Goal: Task Accomplishment & Management: Use online tool/utility

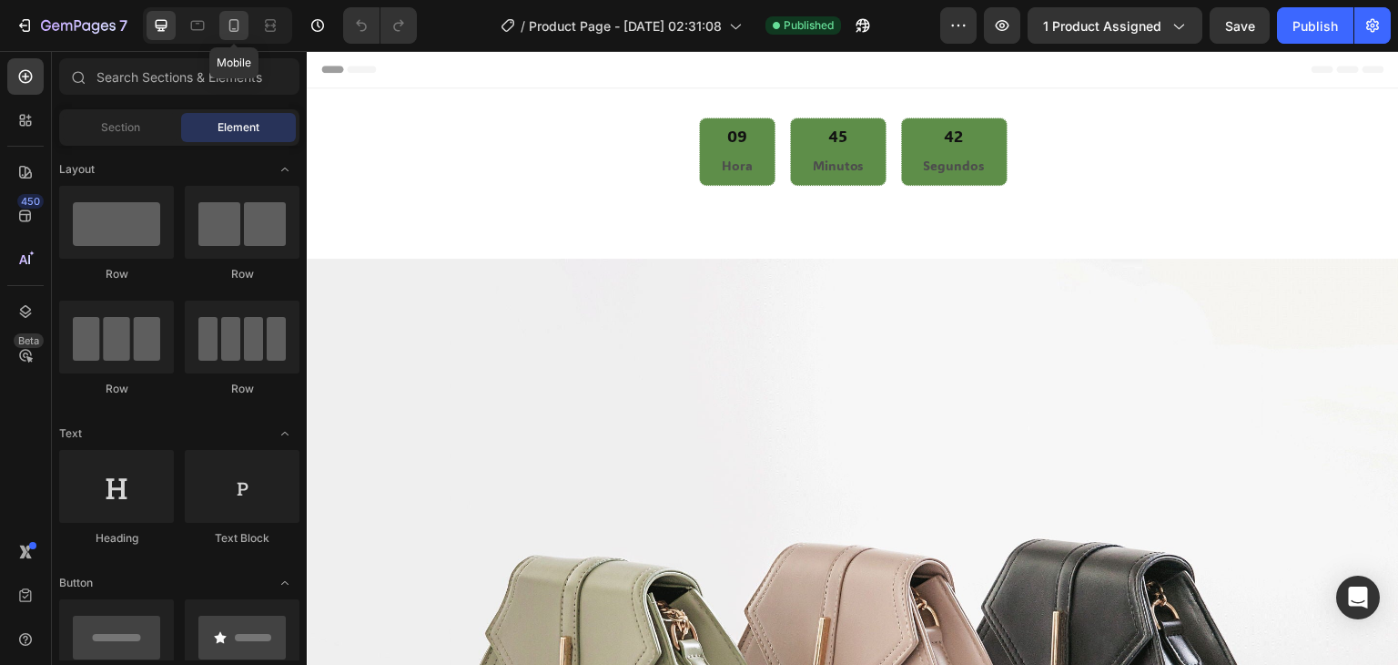
click at [233, 27] on icon at bounding box center [234, 25] width 18 height 18
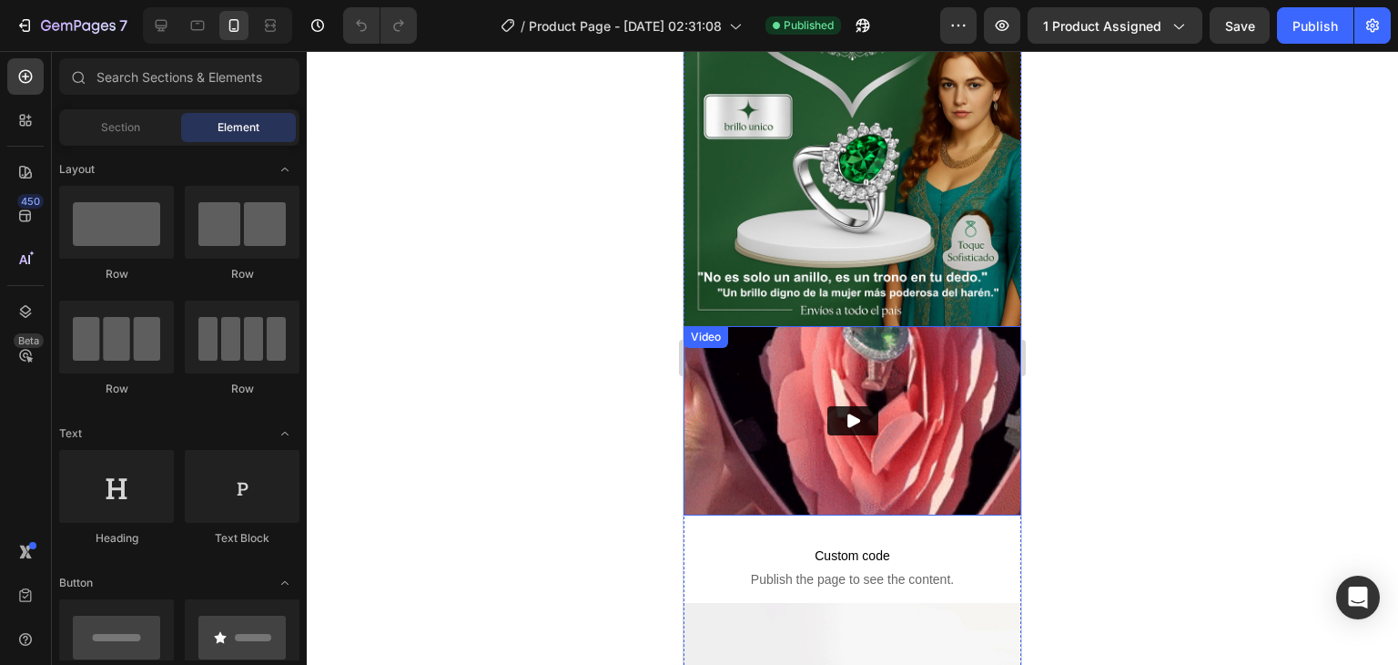
scroll to position [273, 0]
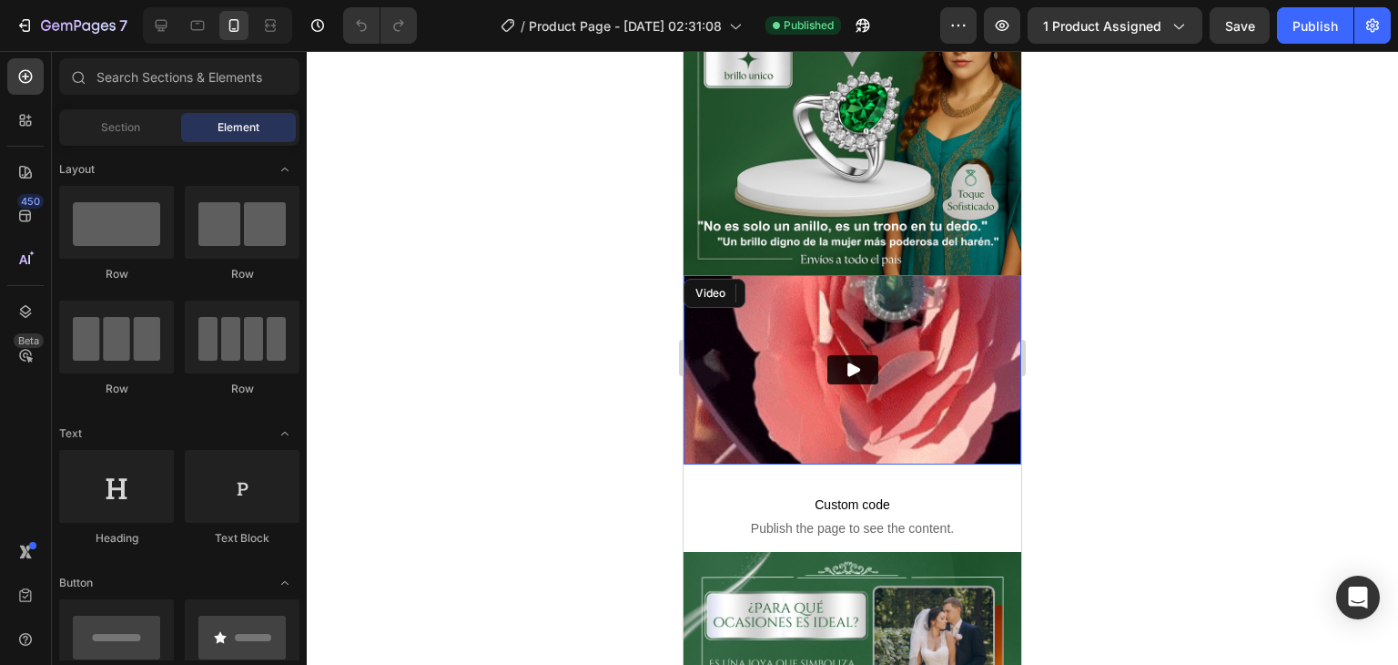
click at [896, 366] on img at bounding box center [853, 370] width 338 height 190
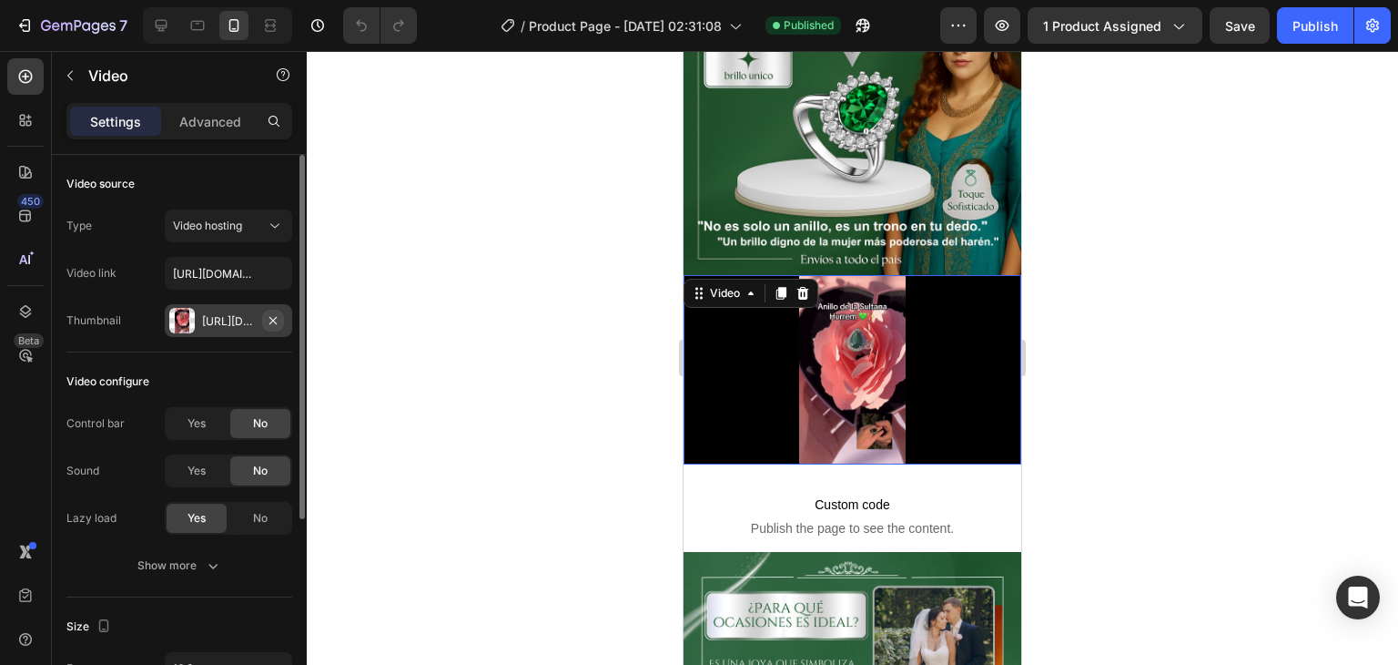
click at [270, 316] on icon "button" at bounding box center [273, 320] width 15 height 15
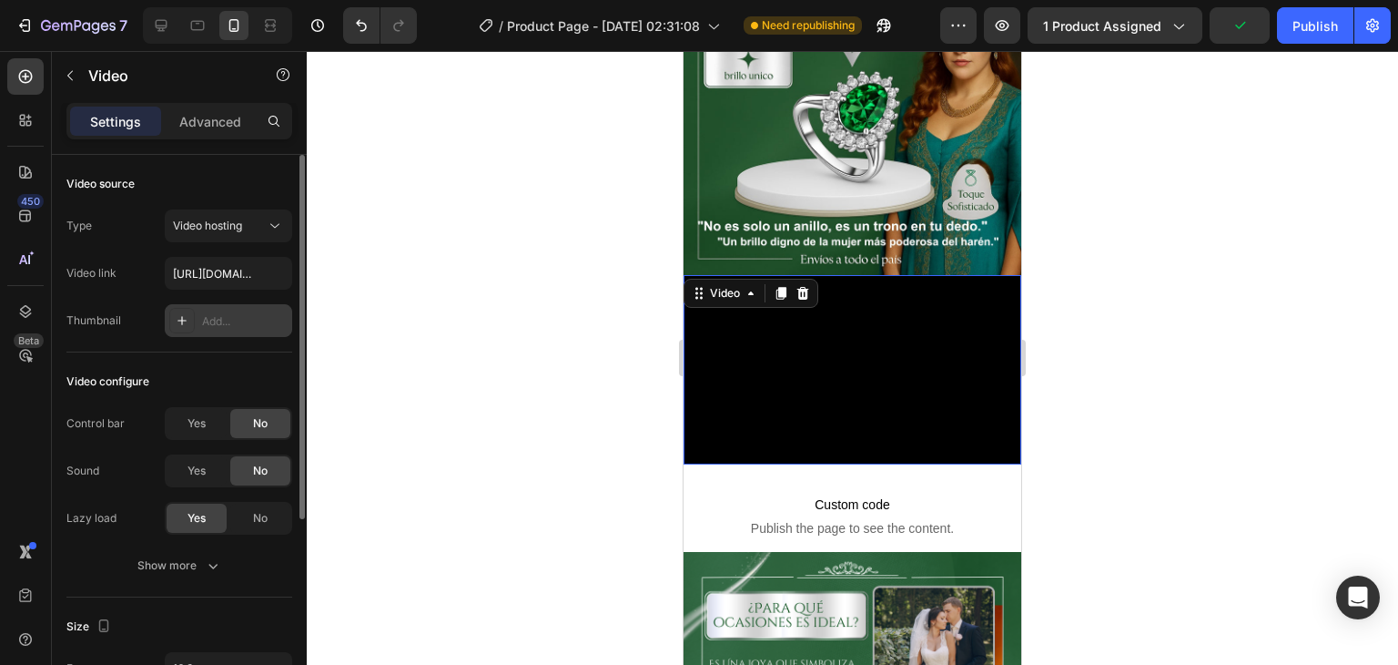
drag, startPoint x: 219, startPoint y: 318, endPoint x: 189, endPoint y: 318, distance: 30.0
click at [189, 318] on div at bounding box center [181, 320] width 25 height 25
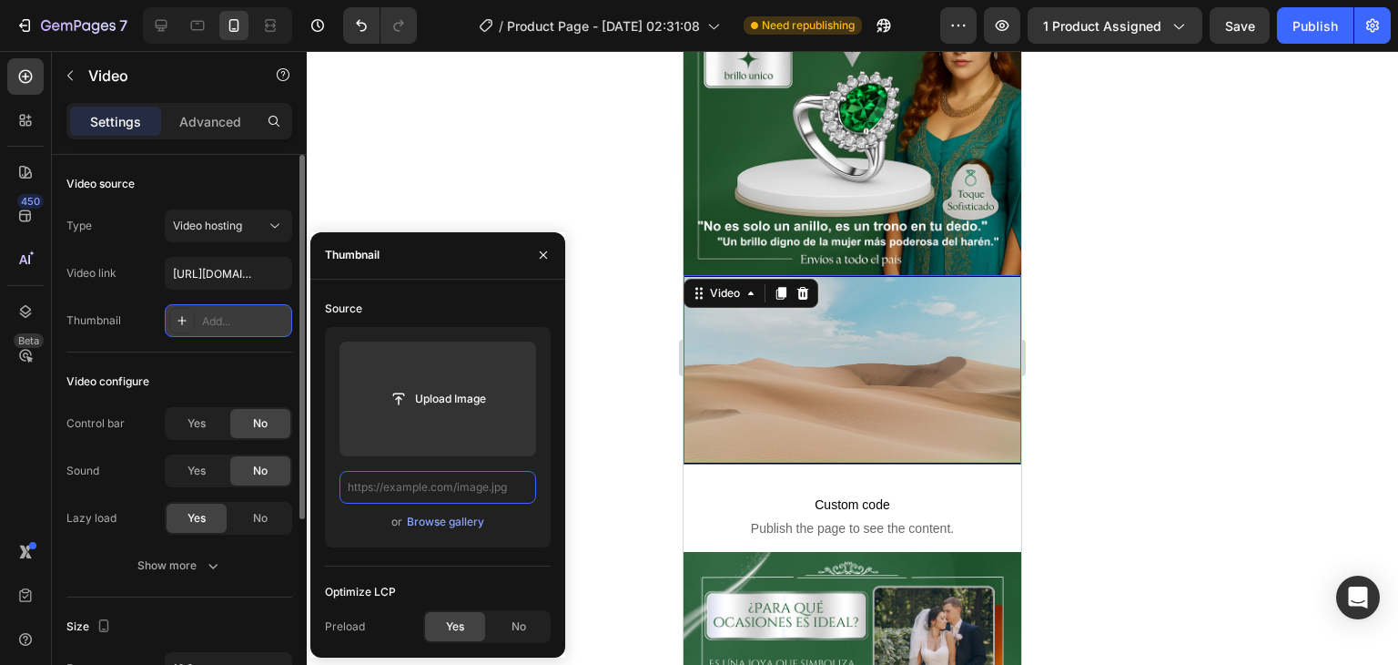
scroll to position [0, 0]
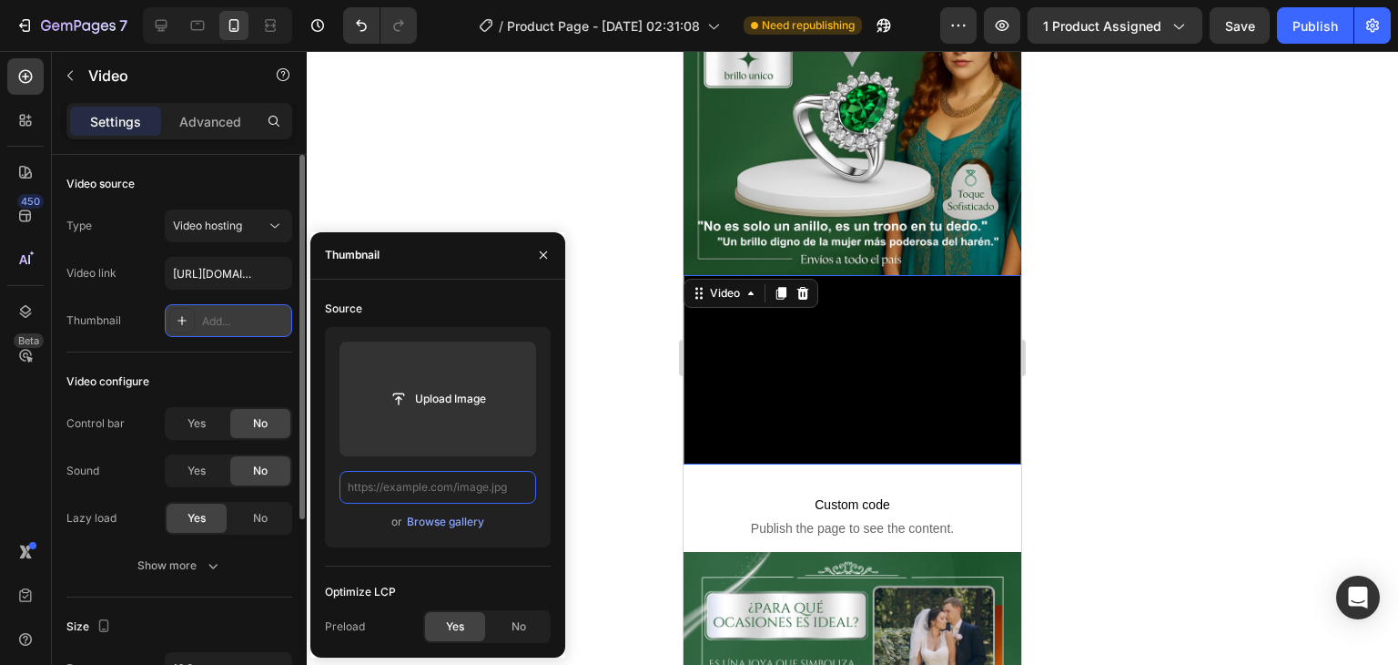
paste input "[URL][DOMAIN_NAME]"
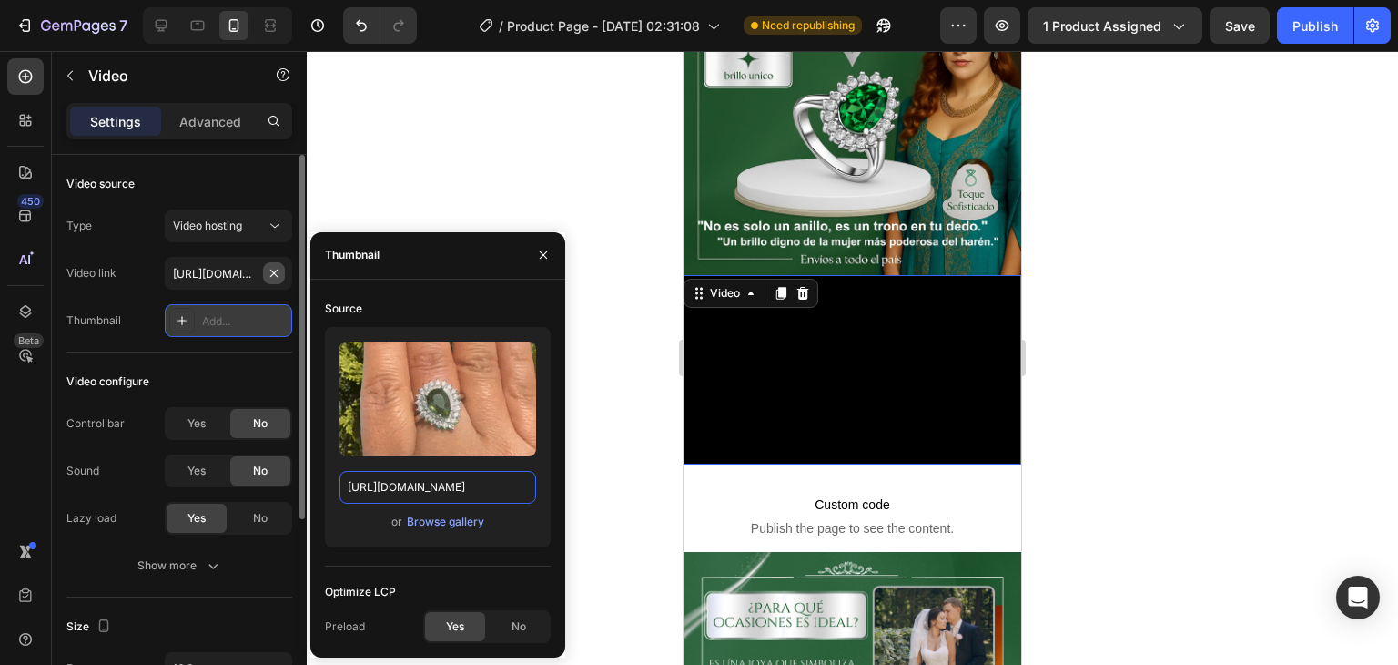
type input "[URL][DOMAIN_NAME]"
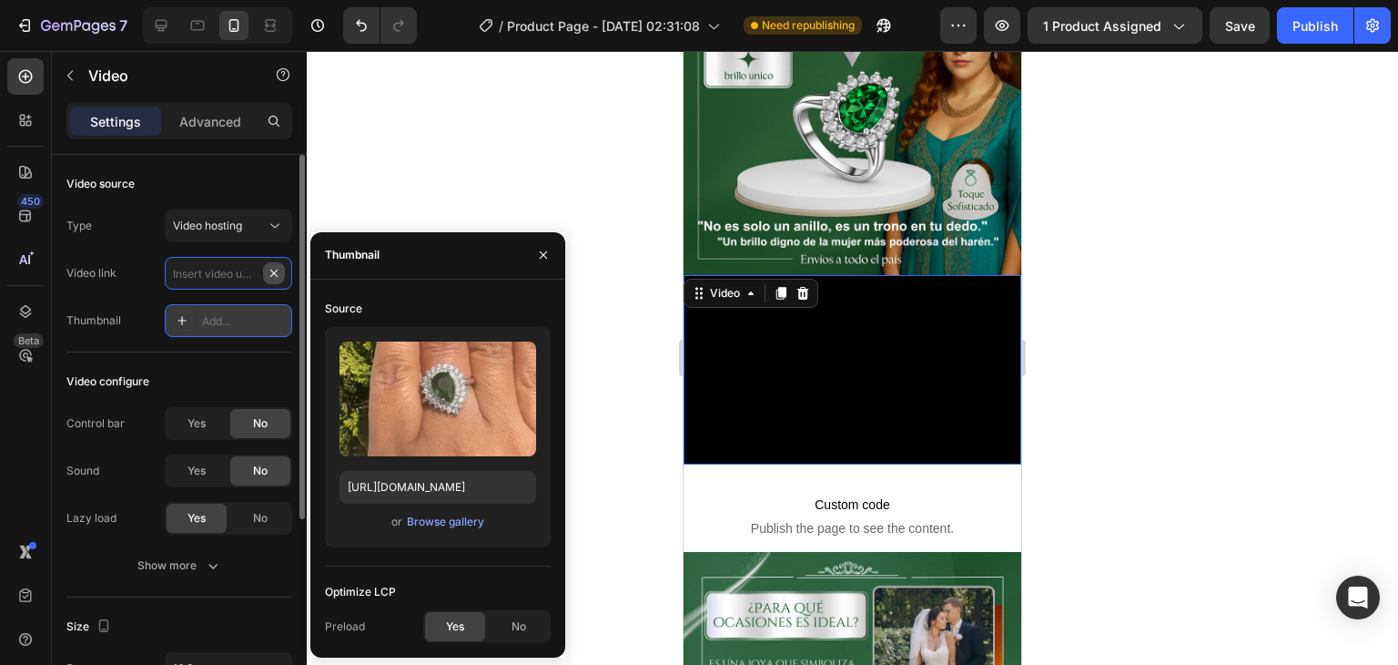
scroll to position [0, 0]
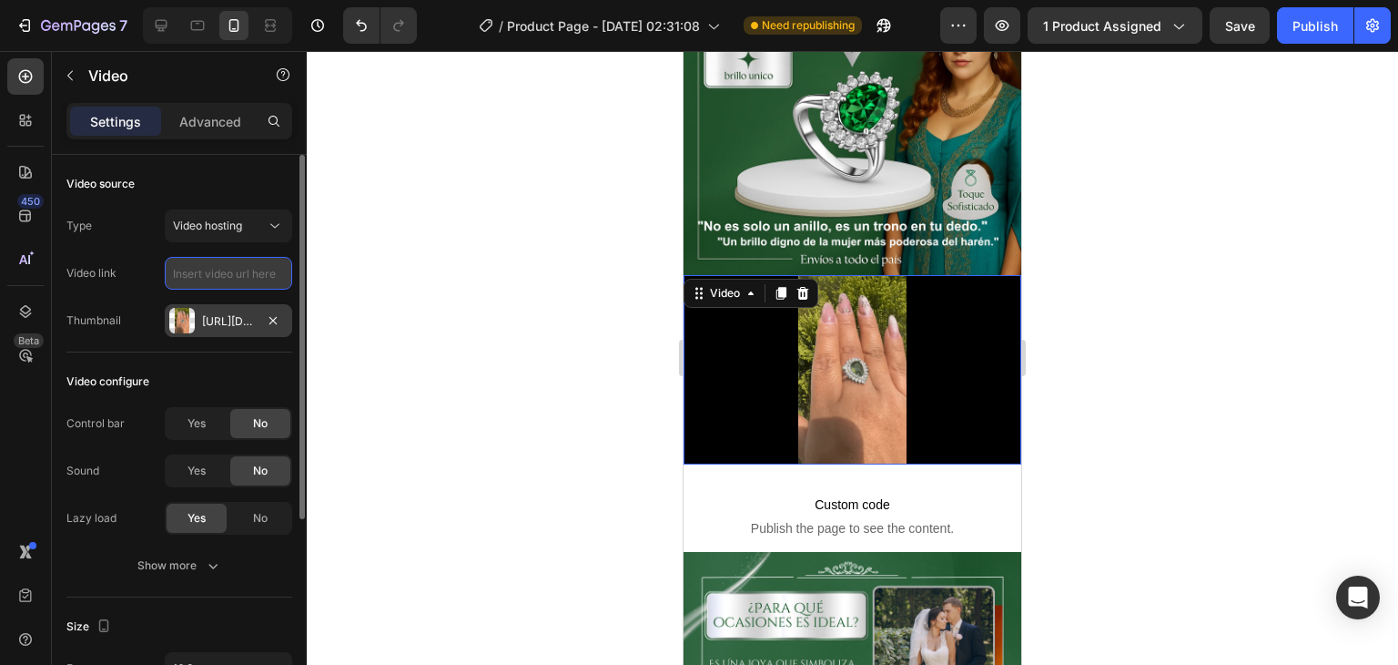
click at [241, 278] on input "text" at bounding box center [228, 273] width 127 height 33
paste input "[URL][DOMAIN_NAME]"
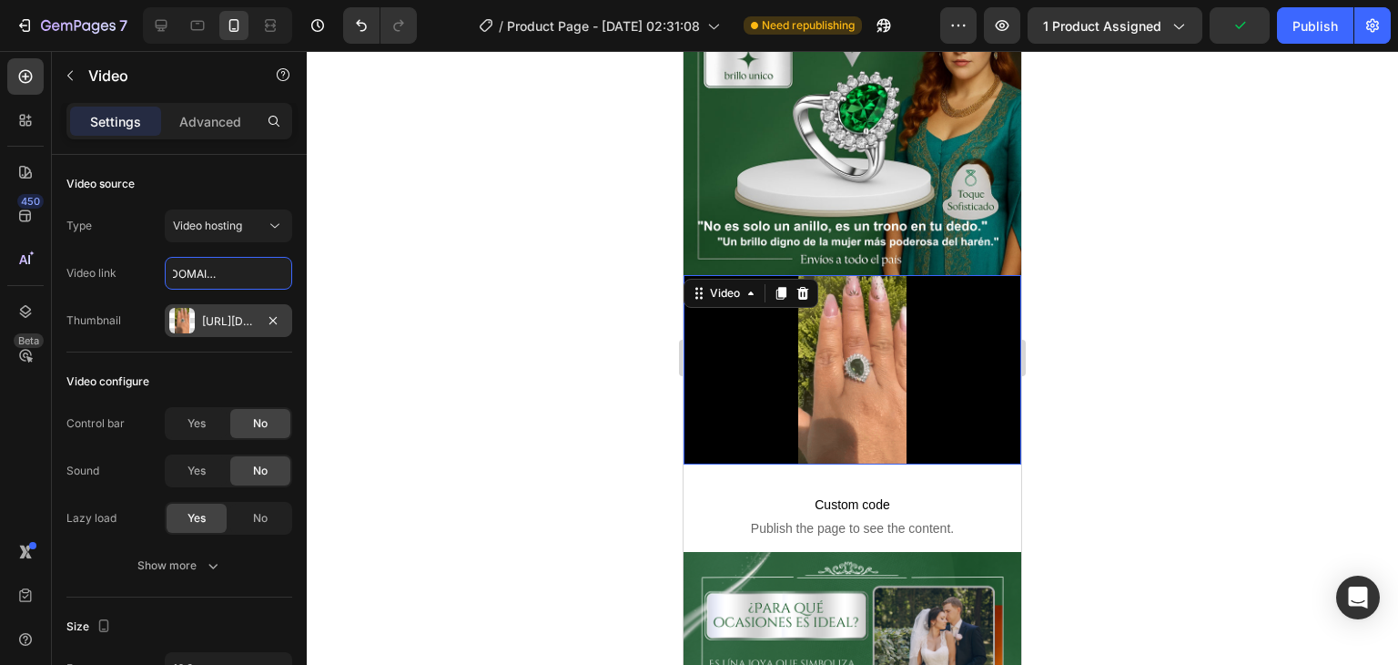
type input "[URL][DOMAIN_NAME]"
click at [362, 301] on div at bounding box center [853, 358] width 1092 height 614
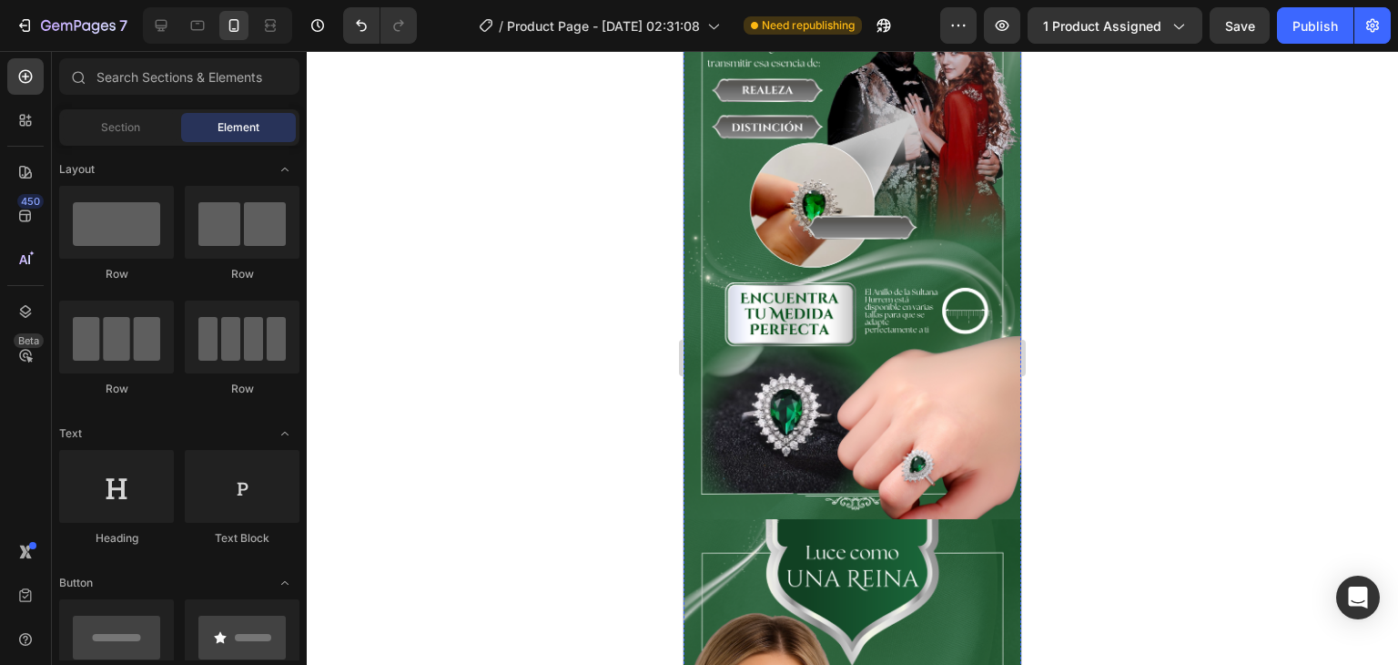
scroll to position [1821, 0]
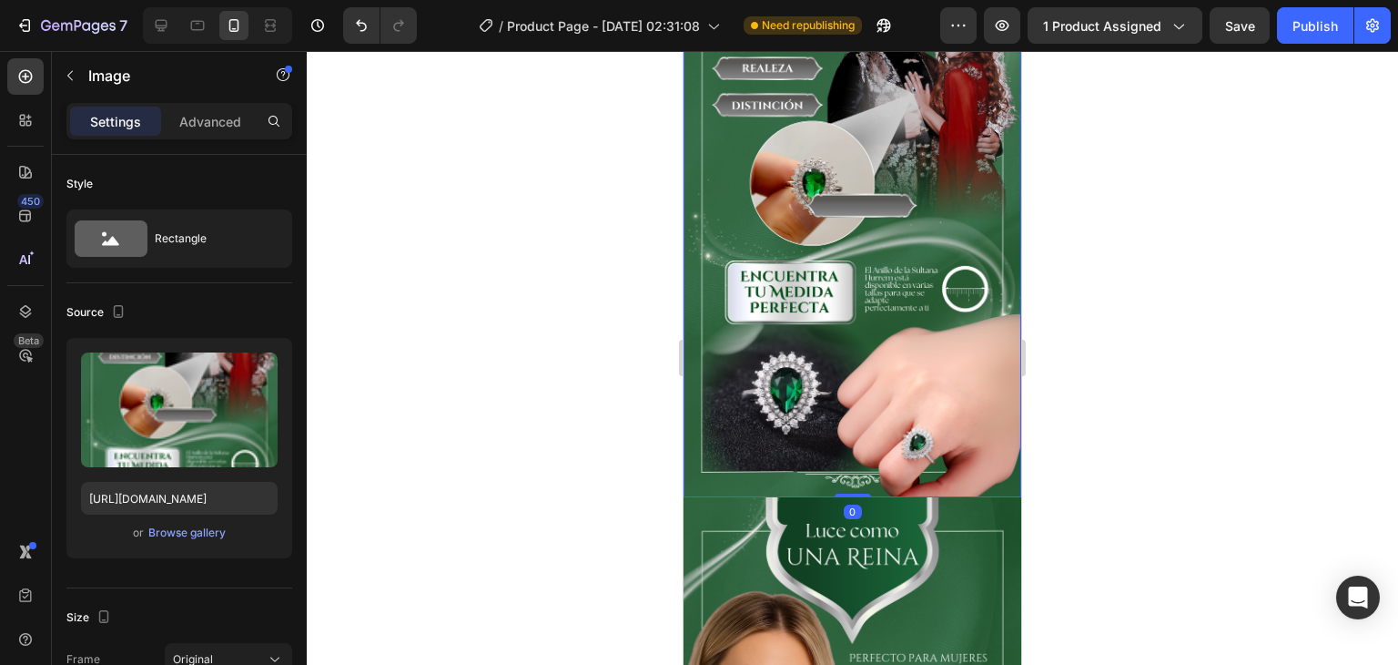
click at [815, 412] on img at bounding box center [853, 196] width 338 height 600
click at [382, 438] on div at bounding box center [853, 358] width 1092 height 614
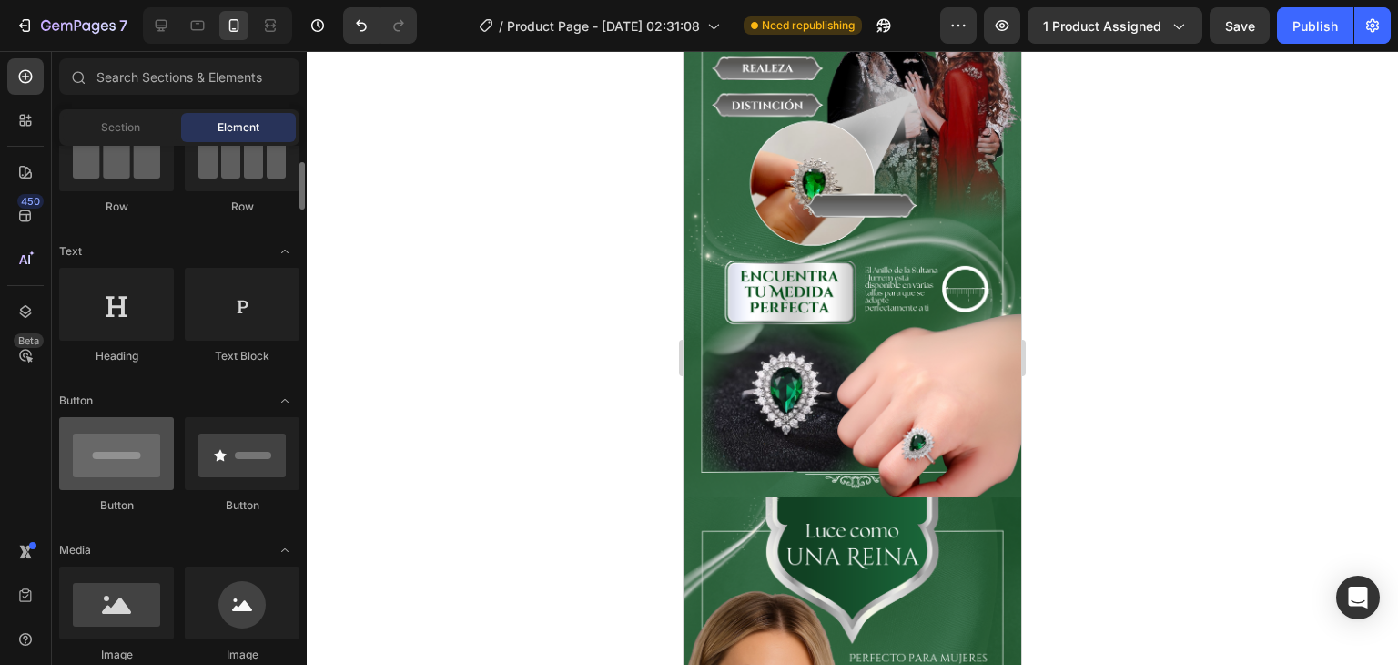
scroll to position [273, 0]
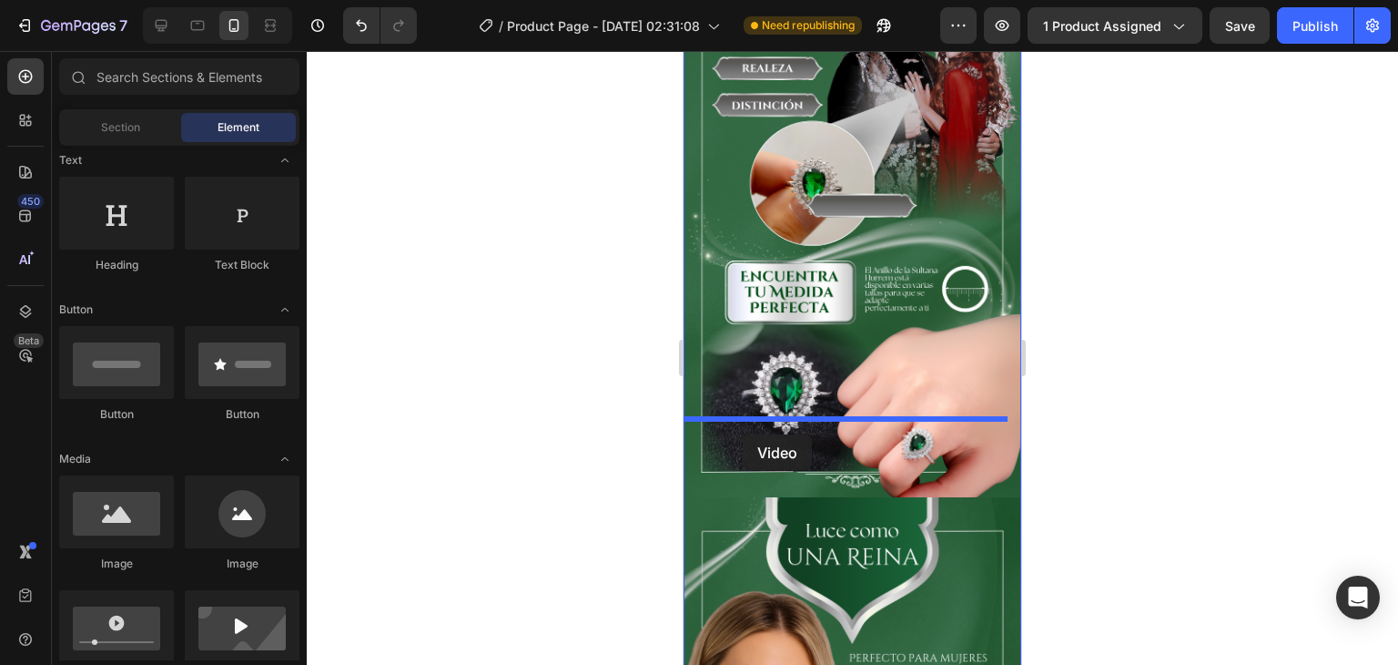
drag, startPoint x: 797, startPoint y: 682, endPoint x: 743, endPoint y: 434, distance: 253.4
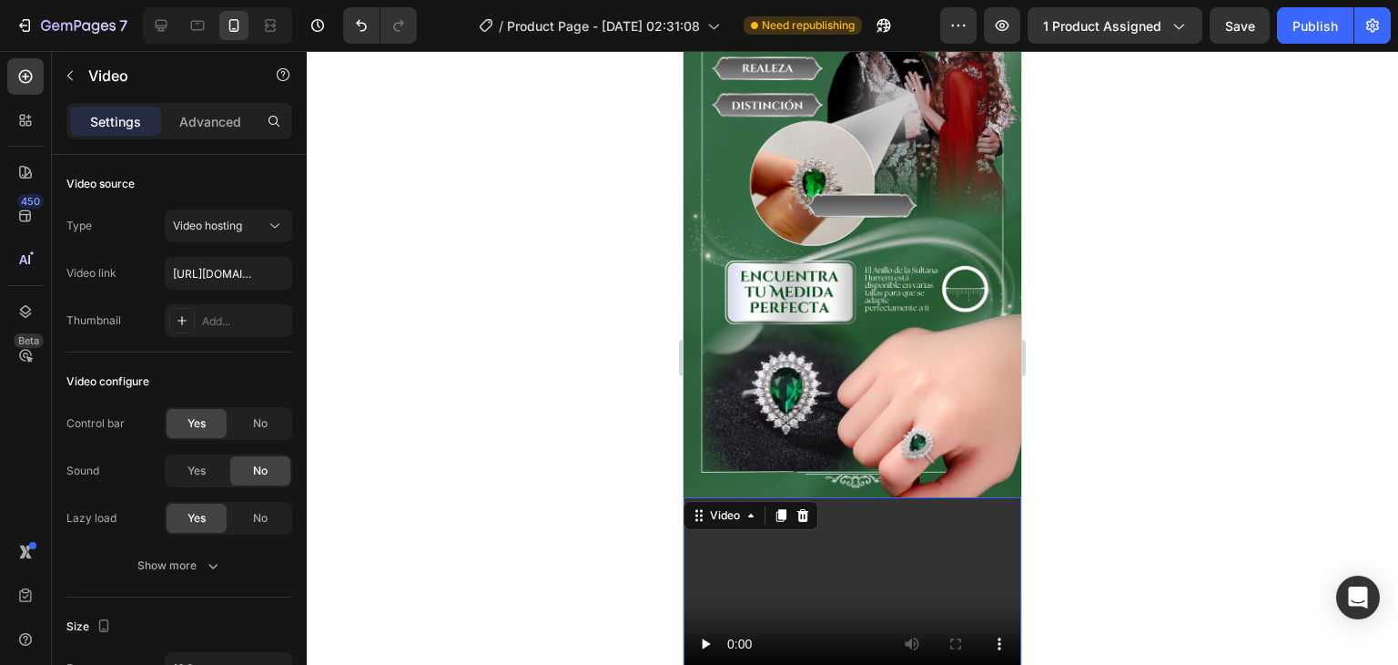
click at [819, 511] on video at bounding box center [853, 592] width 338 height 190
click at [206, 271] on input "text" at bounding box center [228, 273] width 127 height 33
type input "[URL][DOMAIN_NAME]"
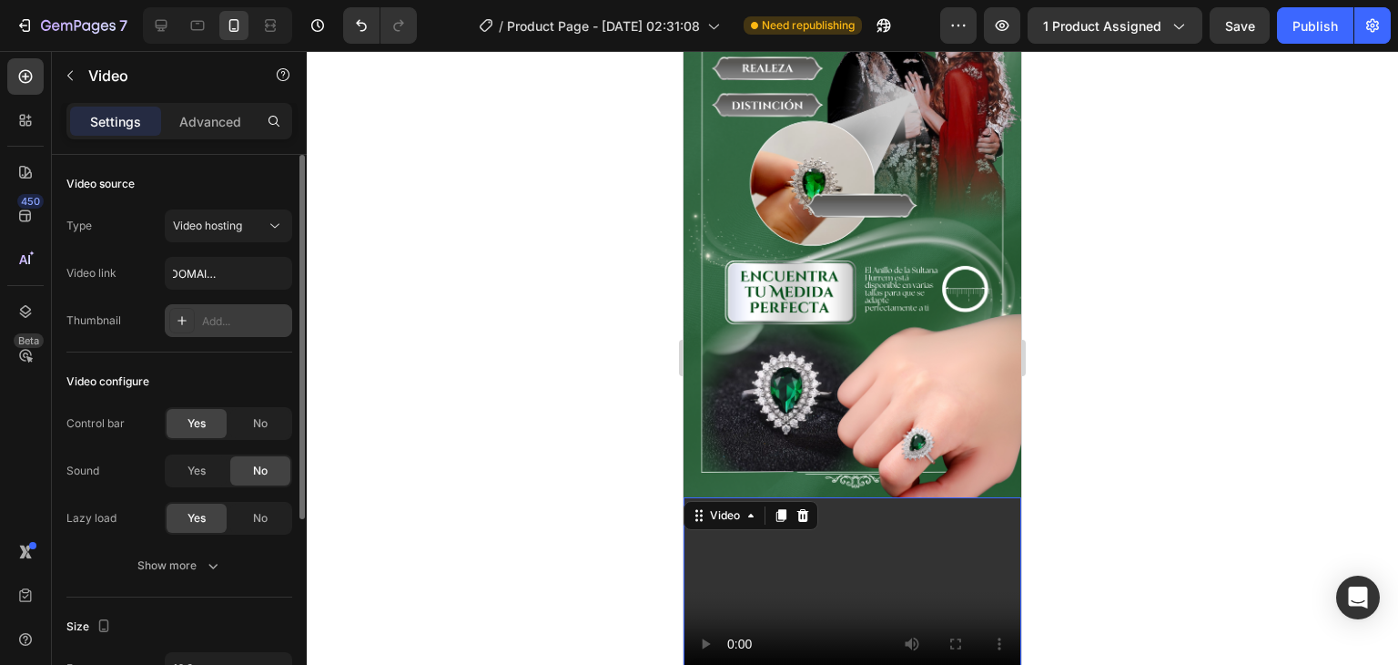
click at [227, 314] on div "Add..." at bounding box center [245, 321] width 86 height 16
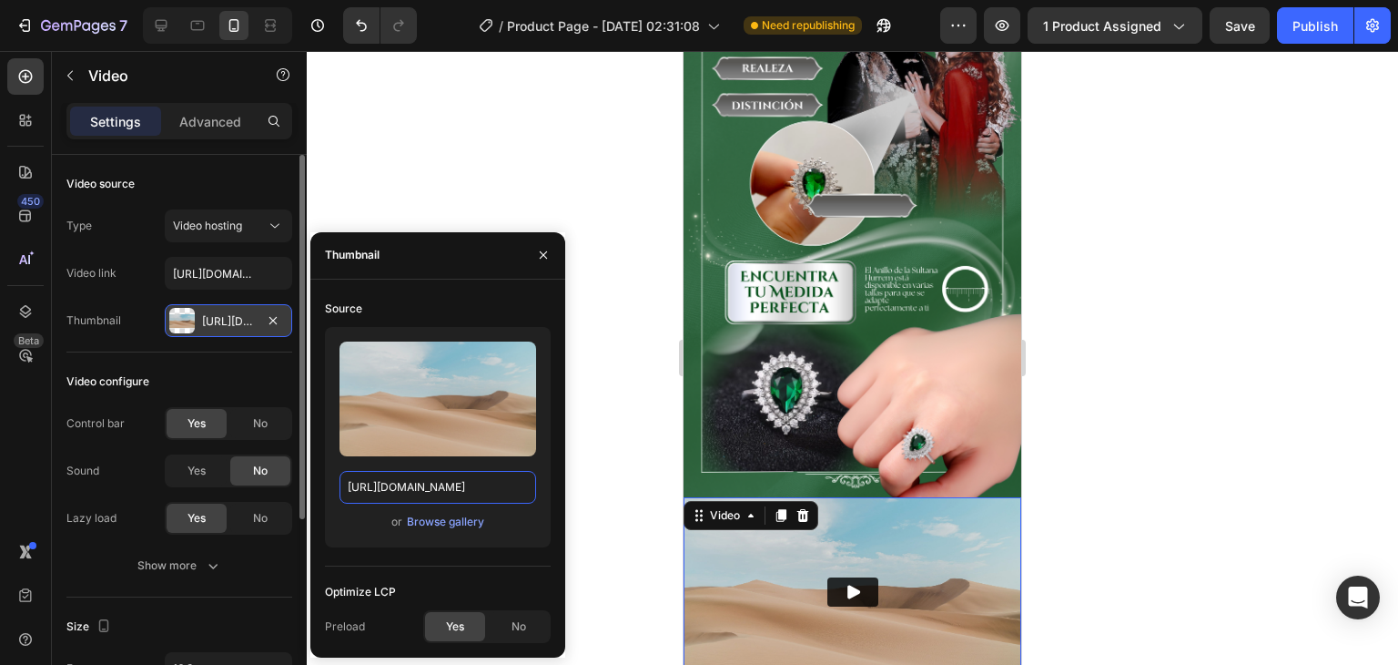
drag, startPoint x: 227, startPoint y: 314, endPoint x: 469, endPoint y: 485, distance: 296.5
click at [469, 485] on input "[URL][DOMAIN_NAME]" at bounding box center [438, 487] width 197 height 33
paste input "[DOMAIN_NAME][URL]"
type input "[URL][DOMAIN_NAME]"
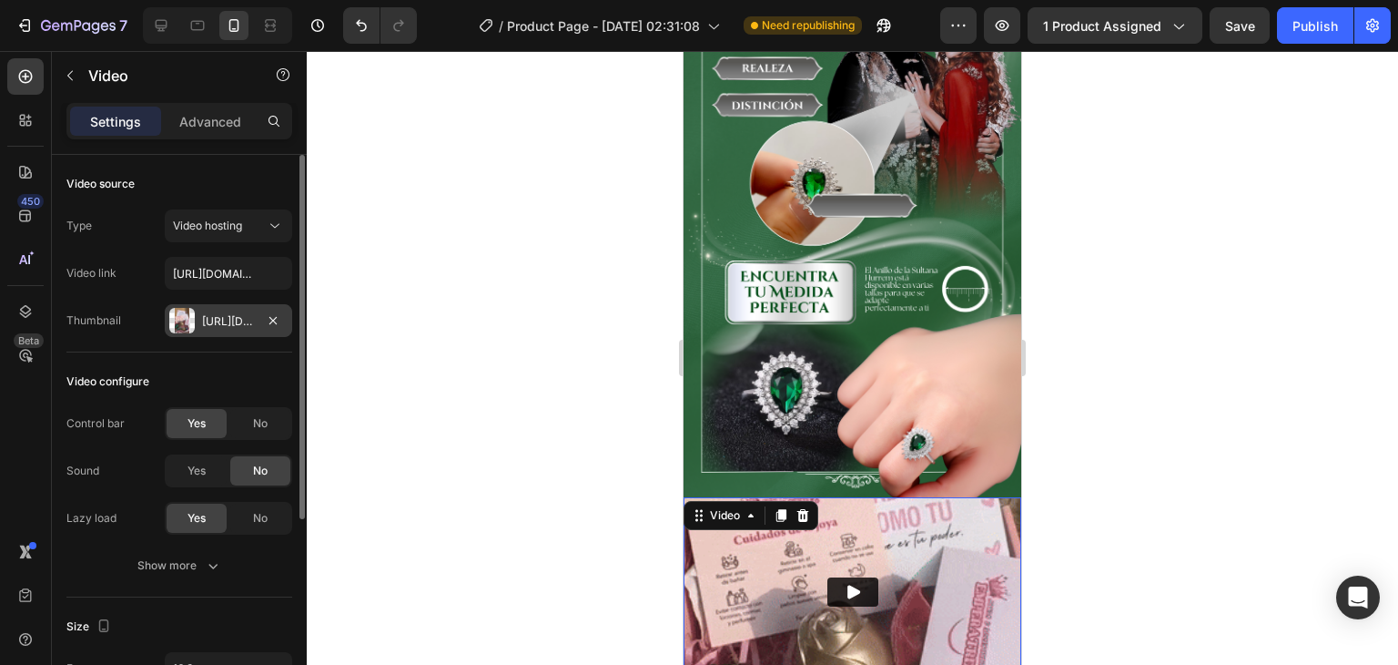
click at [588, 197] on div at bounding box center [853, 358] width 1092 height 614
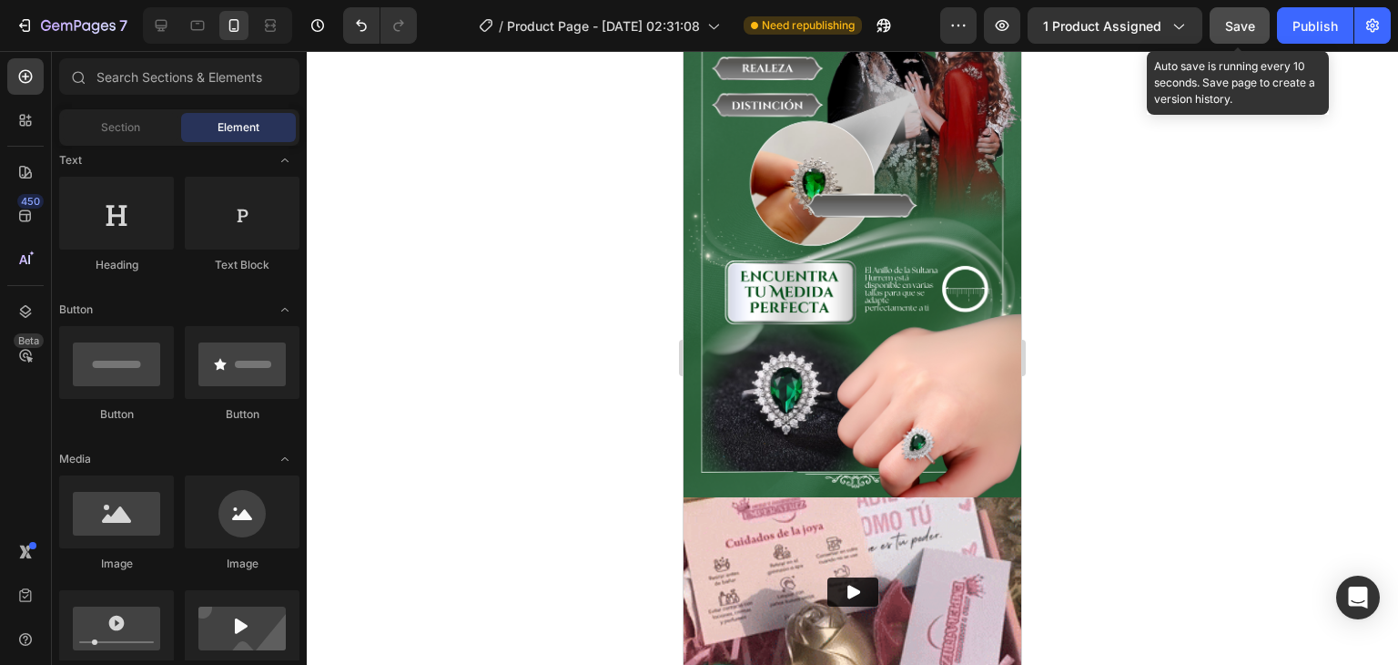
click at [1240, 36] on button "Save" at bounding box center [1240, 25] width 60 height 36
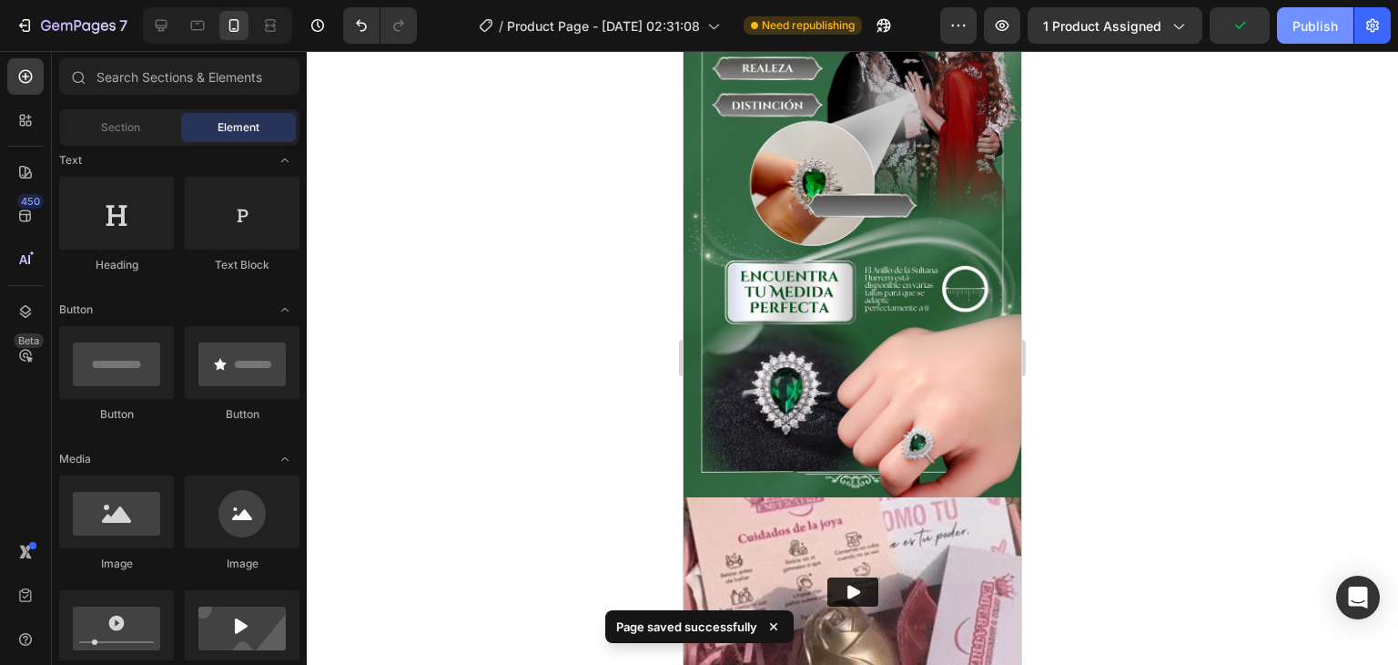
click at [1315, 36] on button "Publish" at bounding box center [1315, 25] width 76 height 36
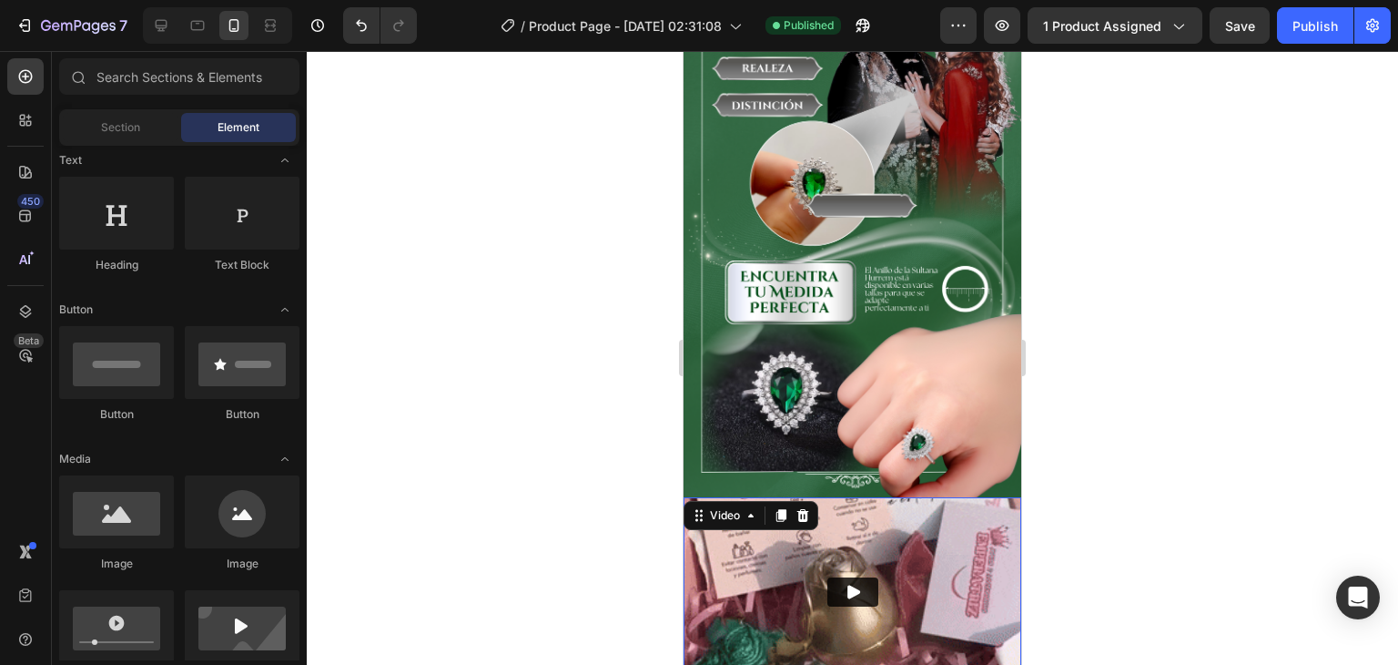
click at [904, 503] on img at bounding box center [853, 592] width 338 height 190
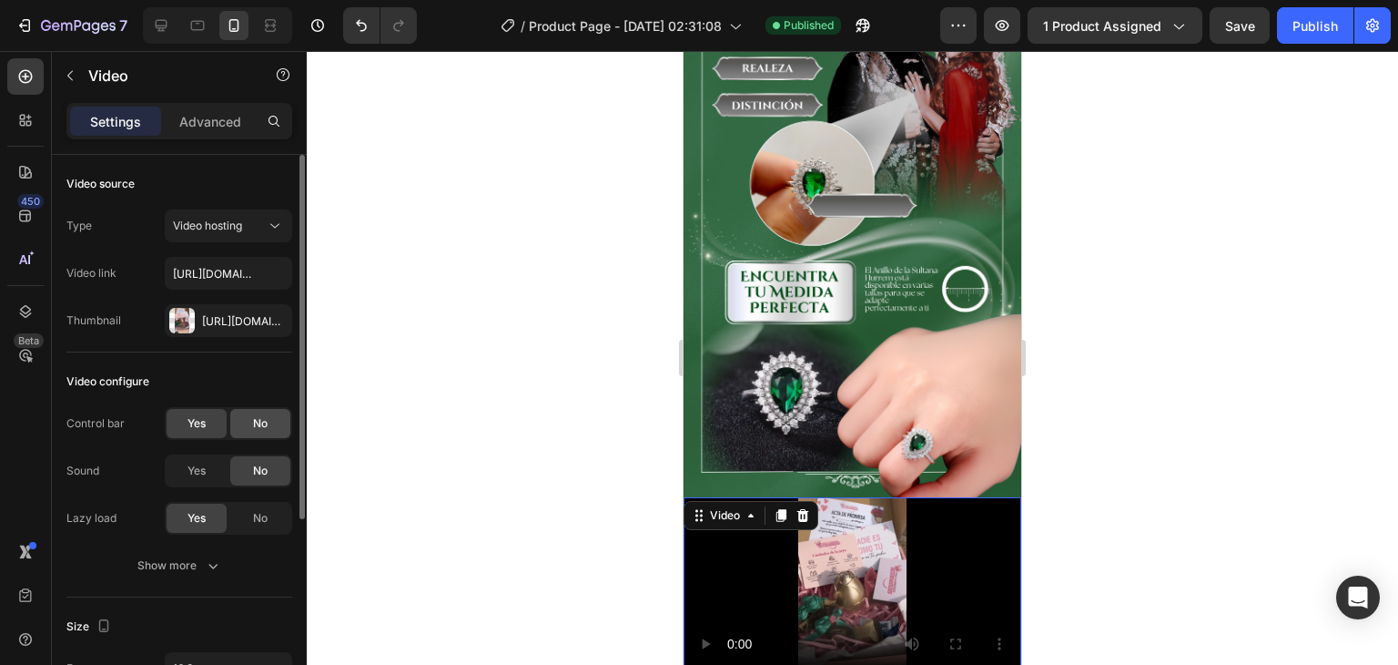
click at [266, 422] on span "No" at bounding box center [260, 423] width 15 height 16
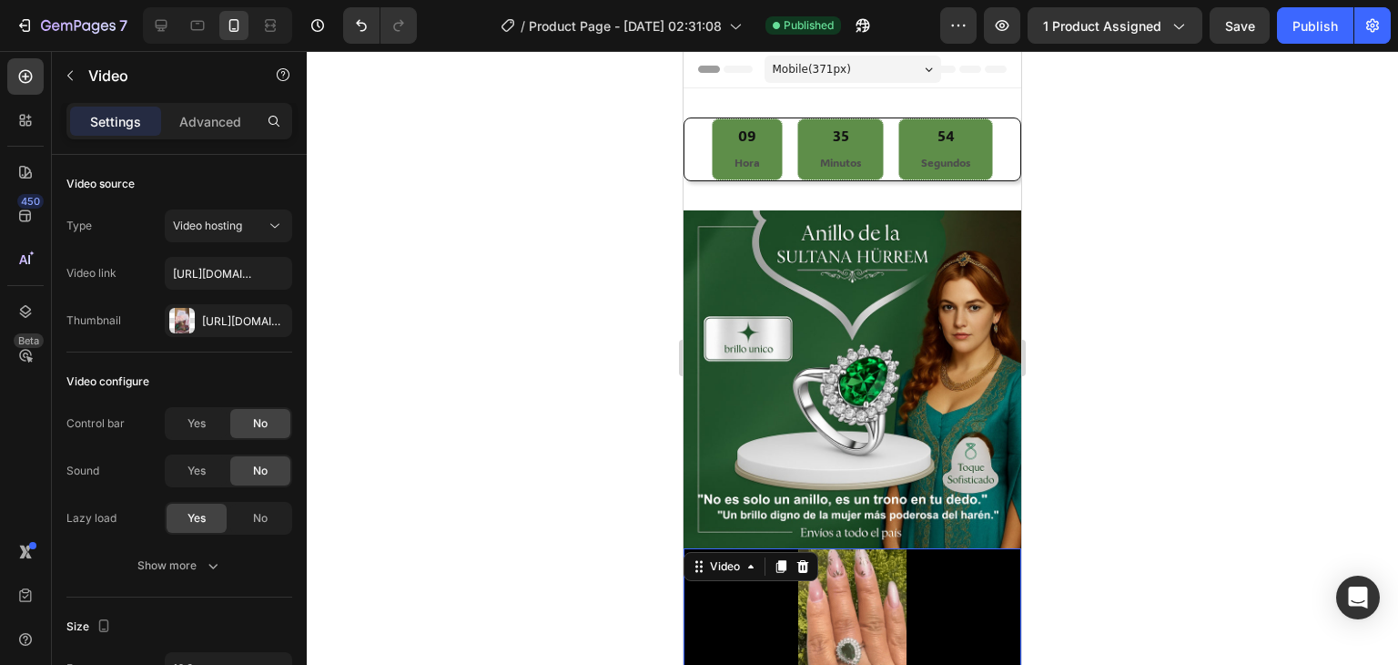
click at [889, 603] on video at bounding box center [853, 643] width 338 height 190
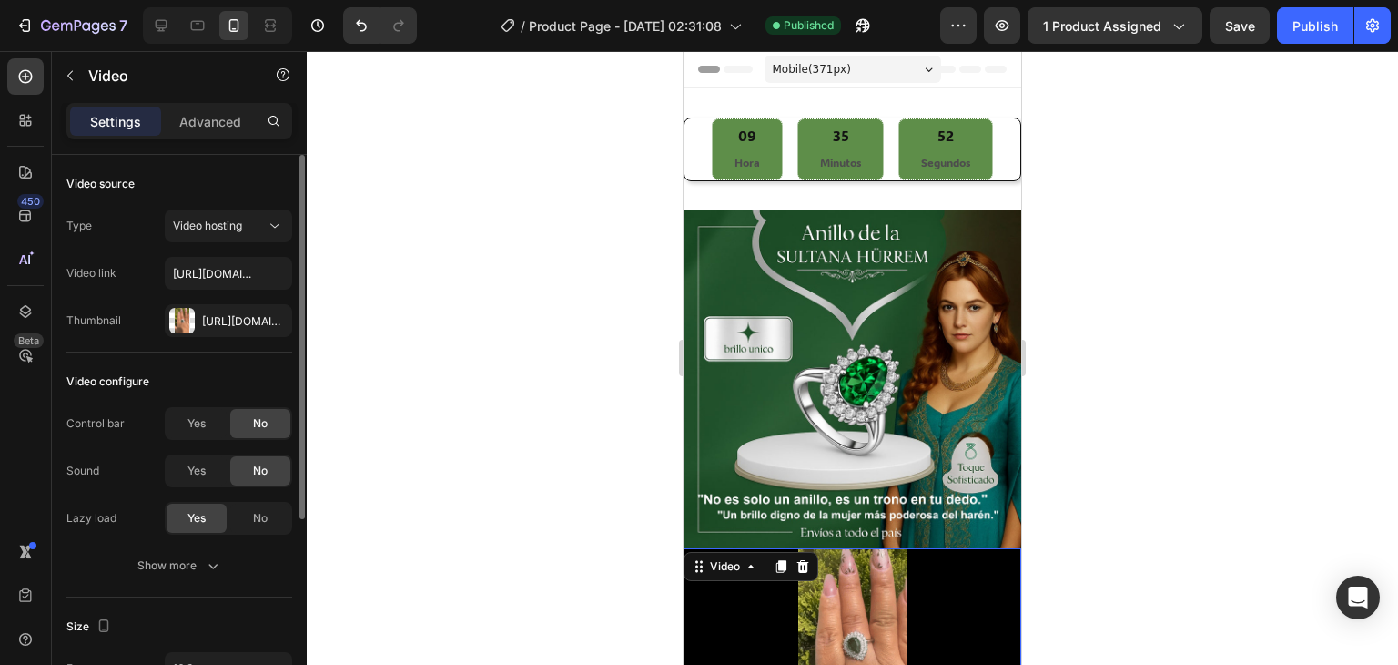
click at [261, 424] on span "No" at bounding box center [260, 423] width 15 height 16
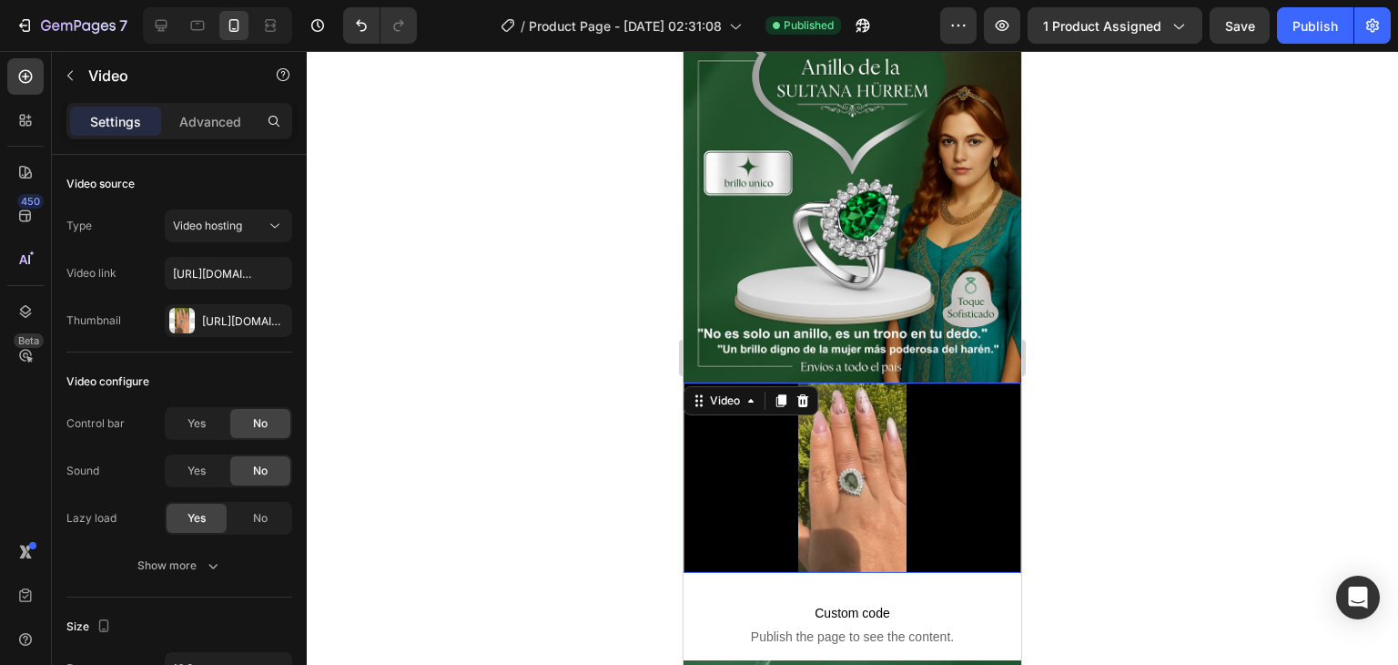
scroll to position [182, 0]
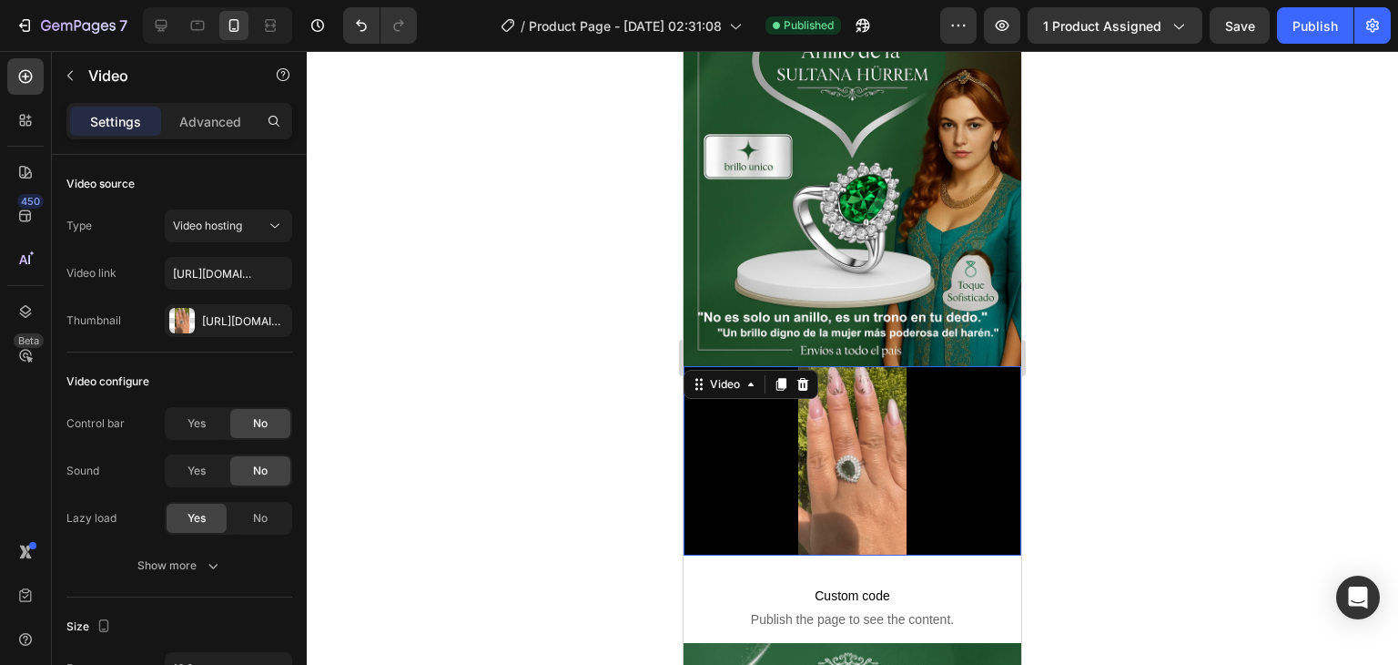
click at [929, 429] on video at bounding box center [853, 461] width 338 height 190
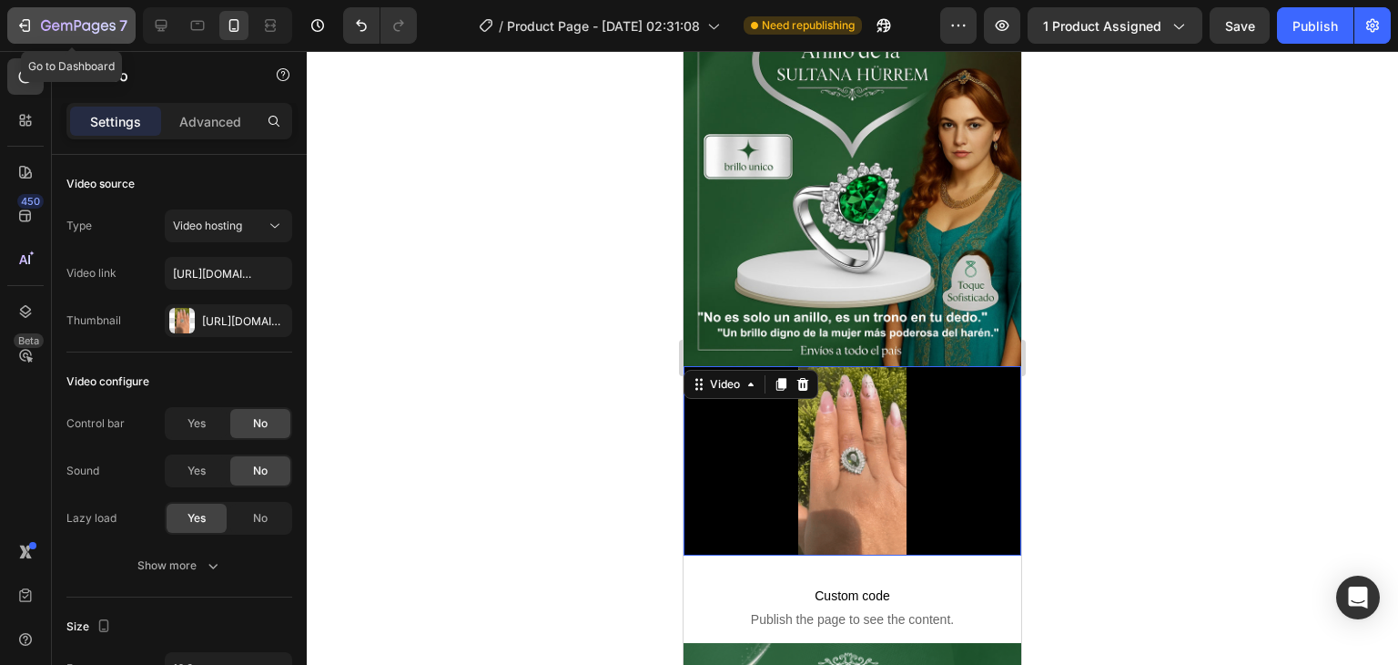
click at [26, 28] on icon "button" at bounding box center [24, 25] width 18 height 18
